Goal: Task Accomplishment & Management: Manage account settings

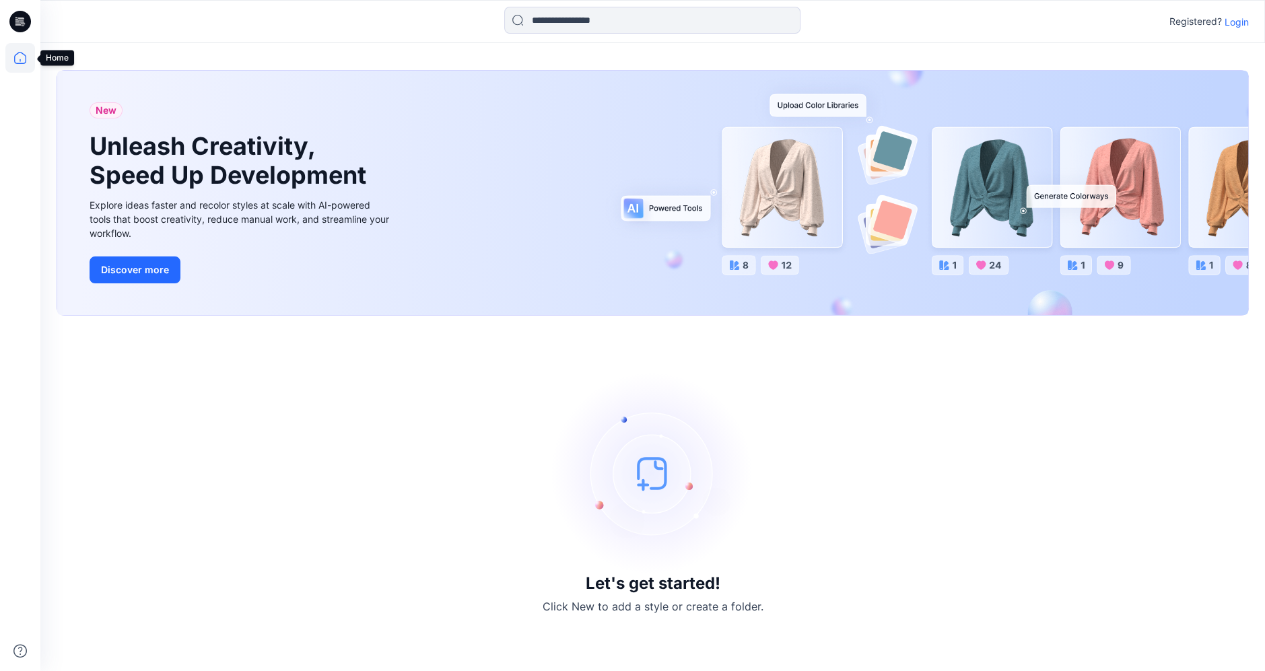
click at [24, 50] on icon at bounding box center [20, 58] width 30 height 30
click at [864, 21] on p "Login" at bounding box center [1237, 22] width 24 height 14
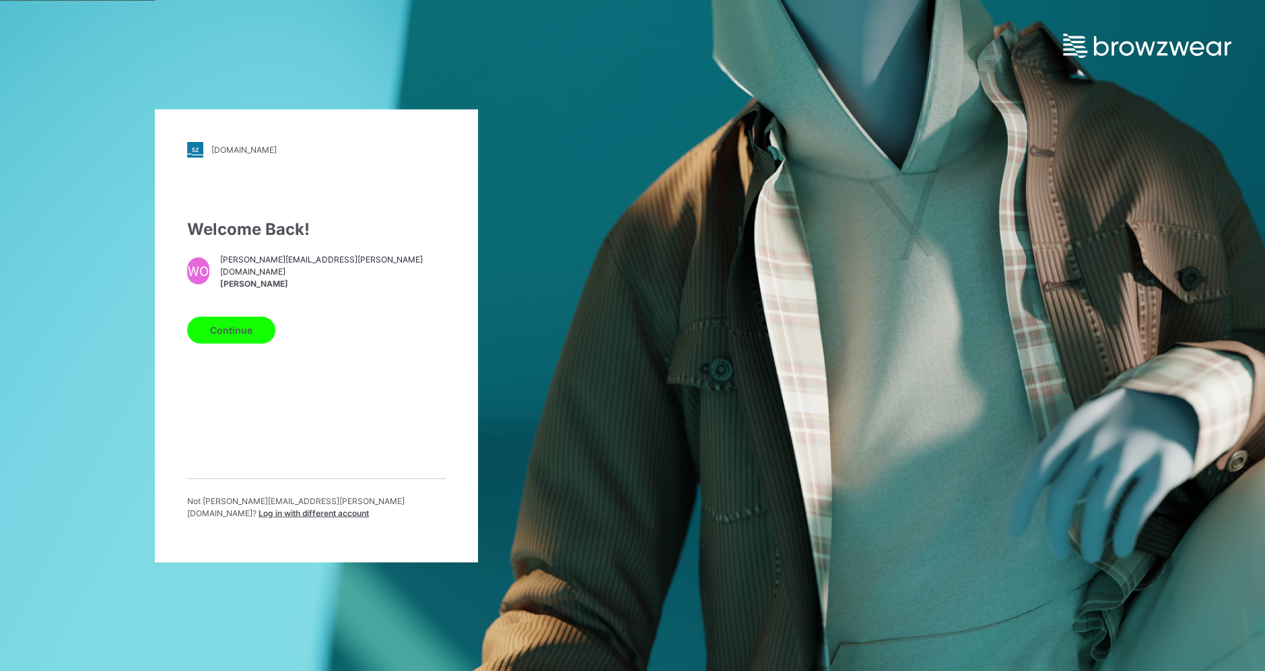
click at [246, 327] on button "Continue" at bounding box center [231, 329] width 88 height 27
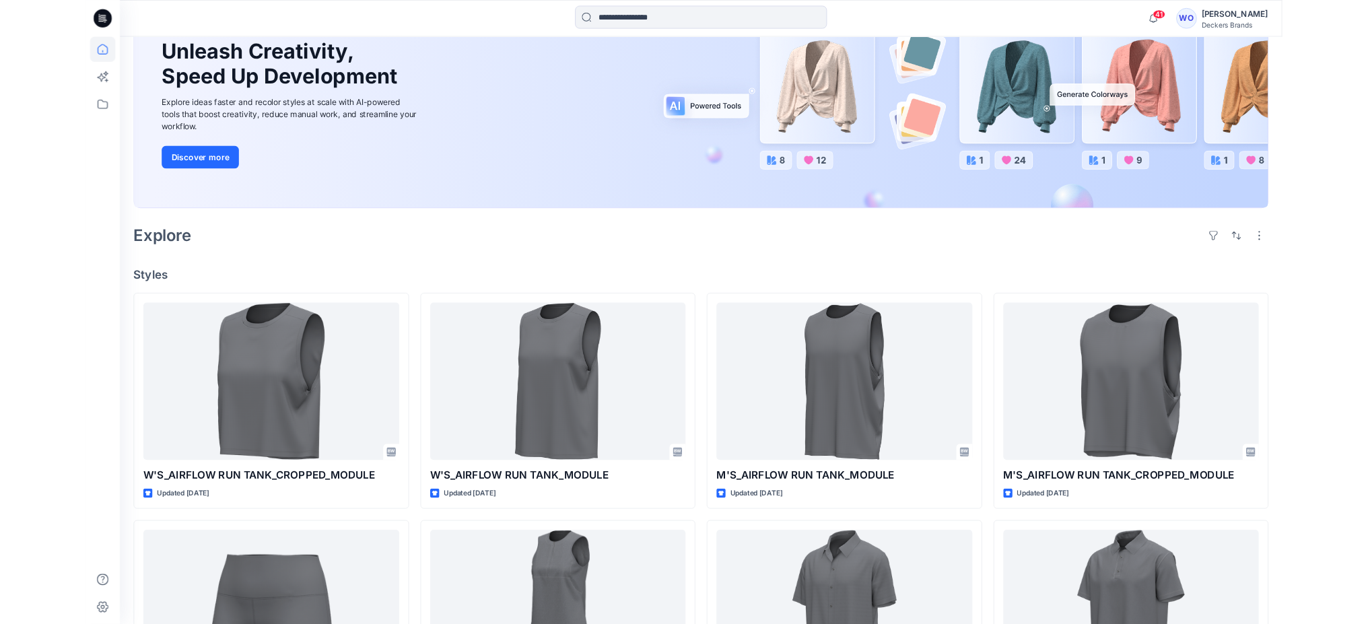
scroll to position [149, 0]
